Goal: Communication & Community: Answer question/provide support

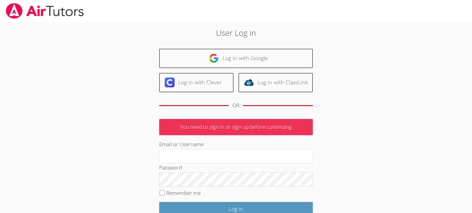
type input "kabdallah226@gmail.com"
click at [159, 202] on input "Log in" at bounding box center [236, 209] width 154 height 14
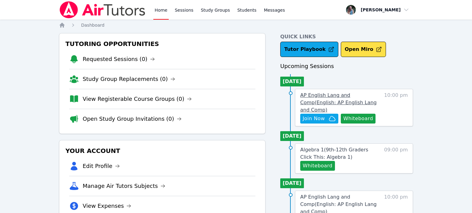
click at [362, 96] on span "AP English Lang and Comp ( English: AP English Lang and Comp )" at bounding box center [338, 102] width 76 height 21
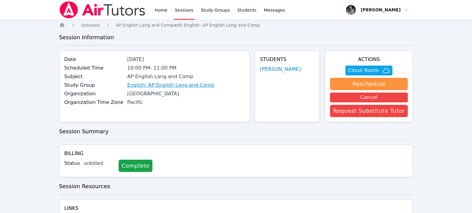
click at [185, 87] on link "English: AP English Lang and Comp" at bounding box center [170, 85] width 87 height 7
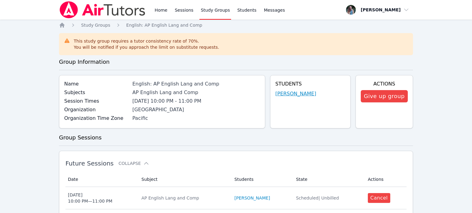
click at [302, 95] on link "[PERSON_NAME]" at bounding box center [295, 93] width 41 height 7
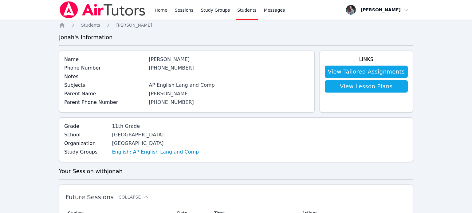
scroll to position [1, 0]
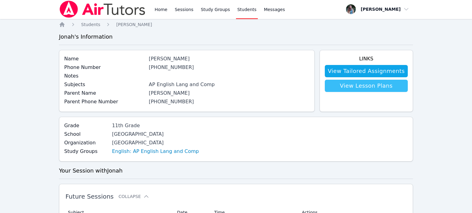
click at [386, 90] on link "View Lesson Plans" at bounding box center [366, 86] width 83 height 12
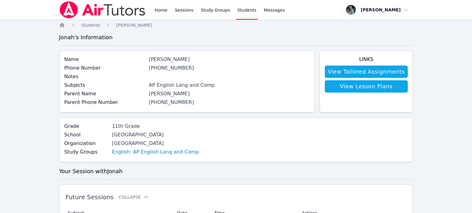
scroll to position [1, 0]
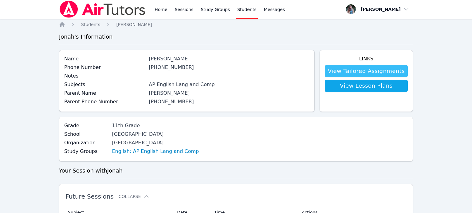
click at [362, 70] on link "View Tailored Assignments" at bounding box center [366, 71] width 83 height 12
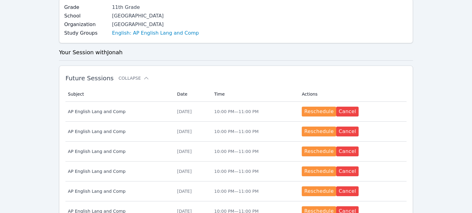
scroll to position [309, 0]
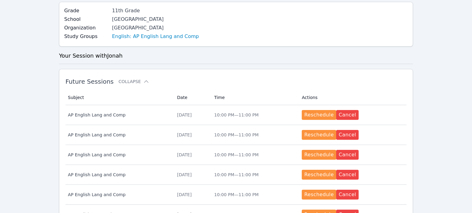
scroll to position [119, 0]
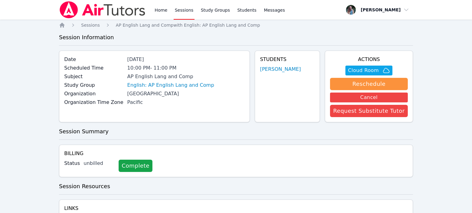
scroll to position [36, 0]
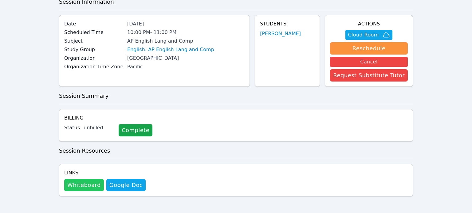
click at [66, 185] on button "Whiteboard" at bounding box center [84, 185] width 40 height 12
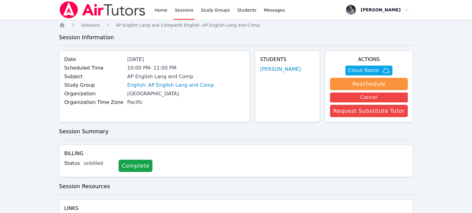
click at [181, 16] on link "Sessions" at bounding box center [184, 10] width 21 height 20
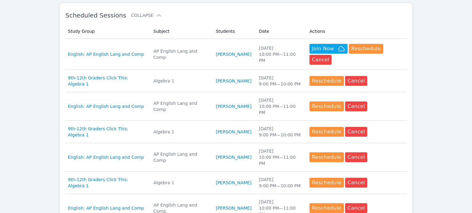
scroll to position [185, 0]
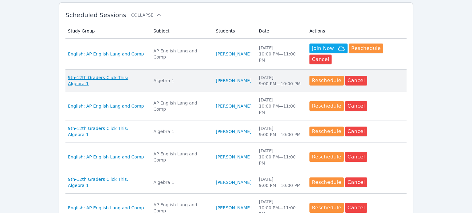
click at [111, 75] on span "9th-12th Graders Click This: Algebra 1" at bounding box center [107, 81] width 78 height 12
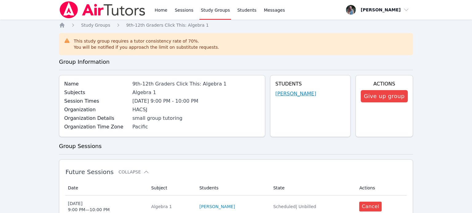
click at [288, 94] on link "Aarron Crowder" at bounding box center [295, 93] width 41 height 7
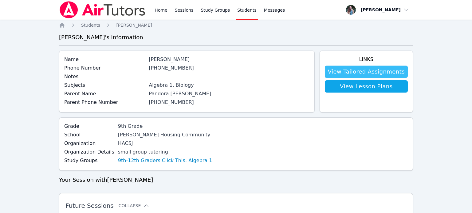
click at [384, 73] on link "View Tailored Assignments" at bounding box center [366, 72] width 83 height 12
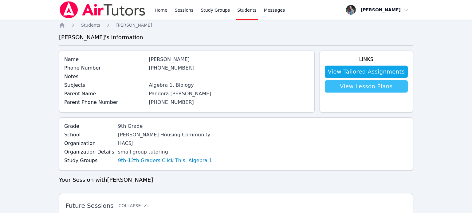
click at [366, 92] on link "View Lesson Plans" at bounding box center [366, 86] width 83 height 12
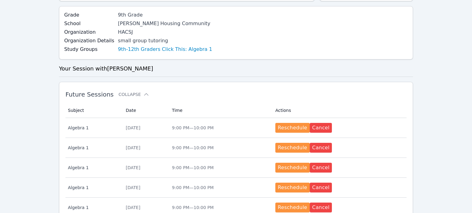
scroll to position [106, 0]
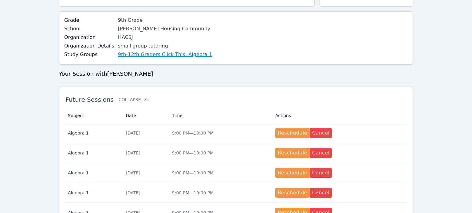
click at [148, 54] on link "9th-12th Graders Click This: Algebra 1" at bounding box center [165, 54] width 94 height 7
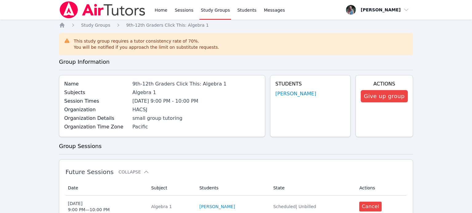
click at [127, 13] on img at bounding box center [102, 9] width 87 height 17
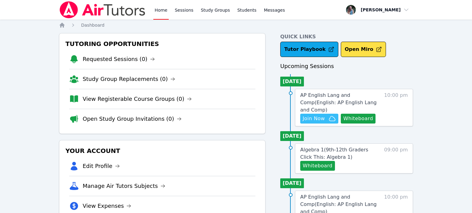
click at [319, 115] on span "Join Now" at bounding box center [314, 118] width 22 height 7
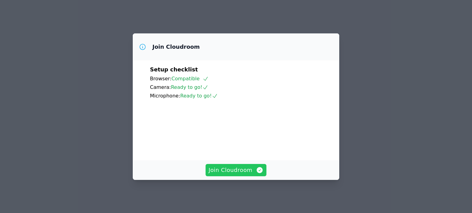
click at [241, 175] on span "Join Cloudroom" at bounding box center [236, 170] width 55 height 9
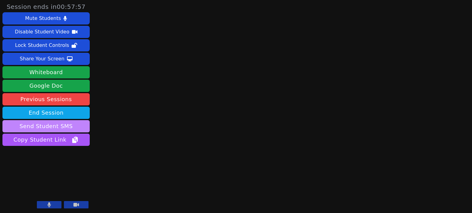
click at [54, 125] on button "Send Student SMS" at bounding box center [45, 126] width 87 height 12
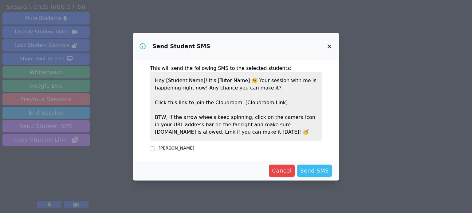
click at [322, 169] on span "Send SMS" at bounding box center [314, 171] width 29 height 9
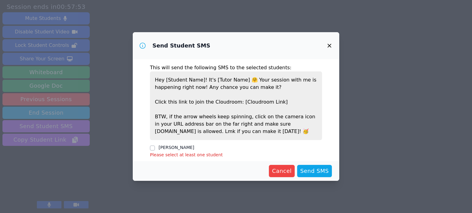
click at [154, 151] on div at bounding box center [152, 148] width 5 height 7
click at [321, 169] on span "Send SMS" at bounding box center [314, 171] width 29 height 9
click at [152, 149] on input "[PERSON_NAME]" at bounding box center [152, 148] width 5 height 5
checkbox input "true"
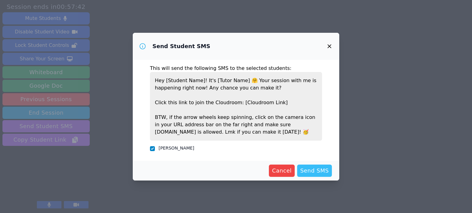
click at [317, 171] on span "Send SMS" at bounding box center [314, 171] width 29 height 9
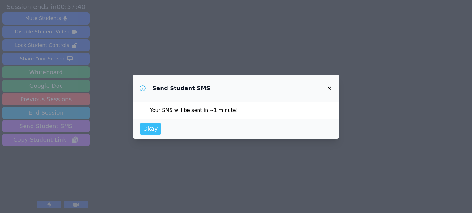
click at [147, 131] on span "Okay" at bounding box center [150, 129] width 15 height 9
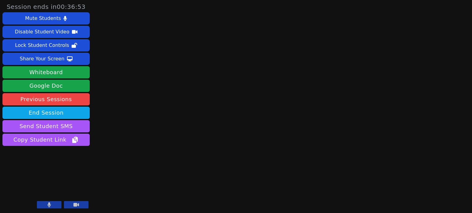
click at [210, 25] on div "Session ends in 00:36:53 Mute Students Disable Student Video Lock Student Contr…" at bounding box center [236, 106] width 472 height 213
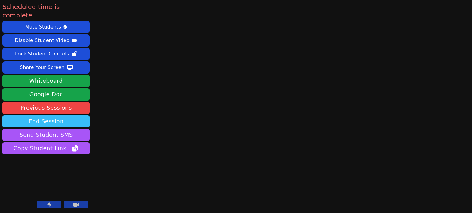
click at [56, 115] on button "End Session" at bounding box center [45, 121] width 87 height 12
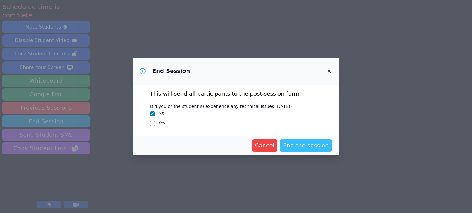
click at [325, 146] on span "End the session" at bounding box center [306, 146] width 46 height 9
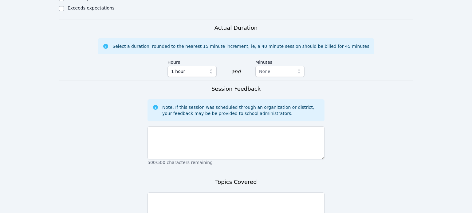
scroll to position [339, 0]
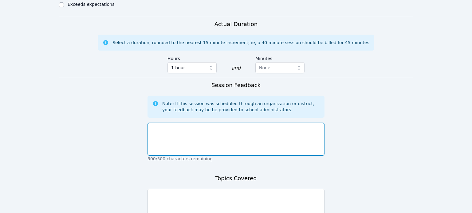
click at [260, 127] on textarea at bounding box center [235, 139] width 177 height 33
type textarea "Student absent"
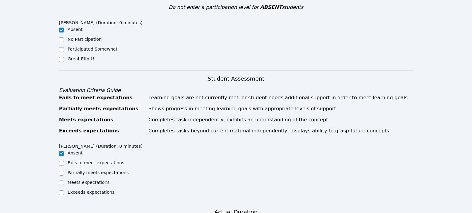
scroll to position [397, 0]
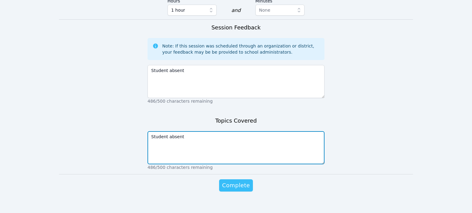
type textarea "Student absent"
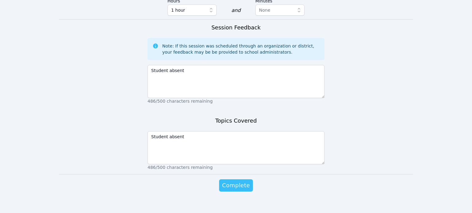
click at [234, 182] on span "Complete" at bounding box center [236, 186] width 28 height 9
